Goal: Navigation & Orientation: Go to known website

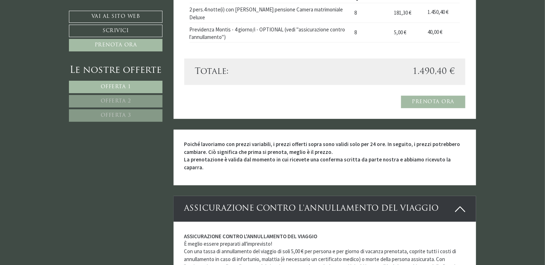
scroll to position [1570, 0]
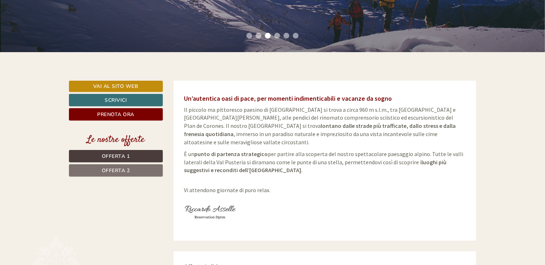
scroll to position [71, 0]
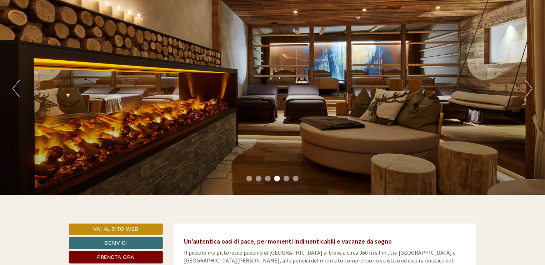
click at [527, 89] on button "Next" at bounding box center [528, 89] width 7 height 18
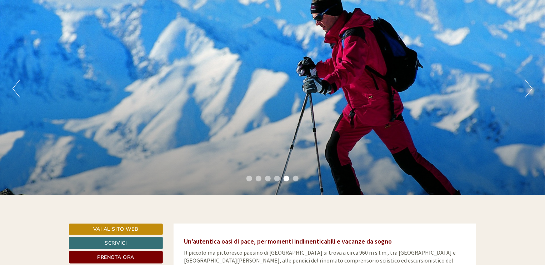
click at [526, 87] on button "Next" at bounding box center [528, 89] width 7 height 18
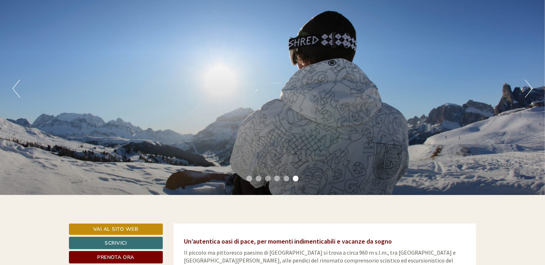
click at [526, 87] on button "Next" at bounding box center [528, 89] width 7 height 18
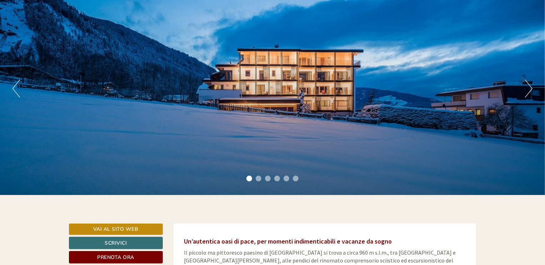
click at [526, 87] on button "Next" at bounding box center [528, 89] width 7 height 18
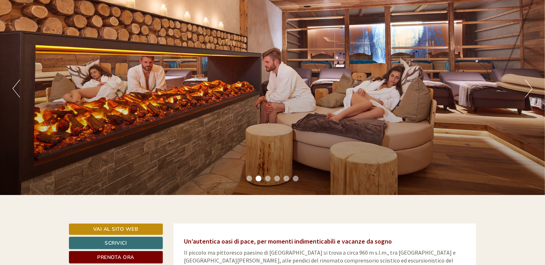
click at [526, 87] on button "Next" at bounding box center [528, 89] width 7 height 18
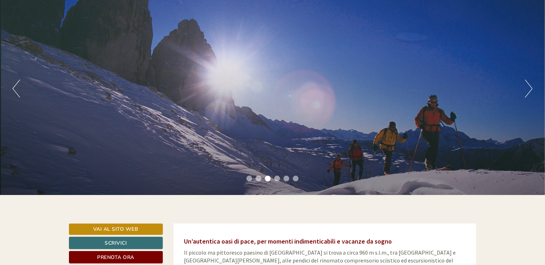
click at [526, 87] on button "Next" at bounding box center [528, 89] width 7 height 18
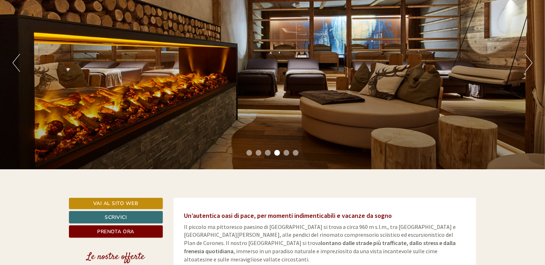
scroll to position [143, 0]
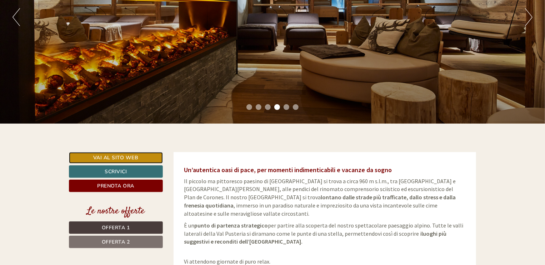
click at [152, 153] on link "Vai al sito web" at bounding box center [116, 157] width 94 height 11
